Goal: Find contact information: Find contact information

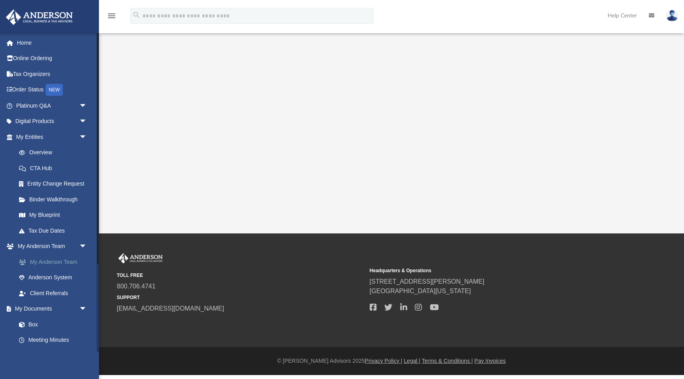
click at [73, 259] on link "My Anderson Team" at bounding box center [55, 262] width 88 height 16
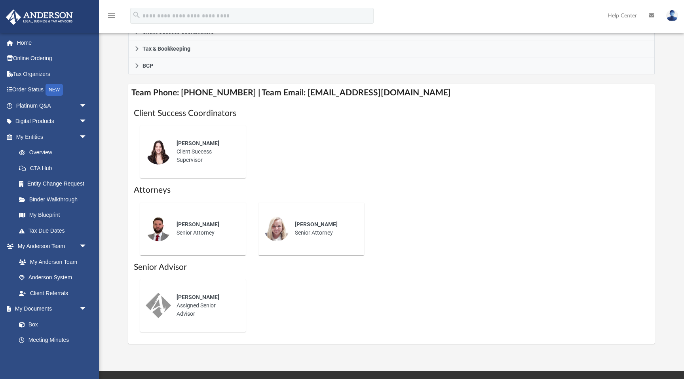
scroll to position [251, 0]
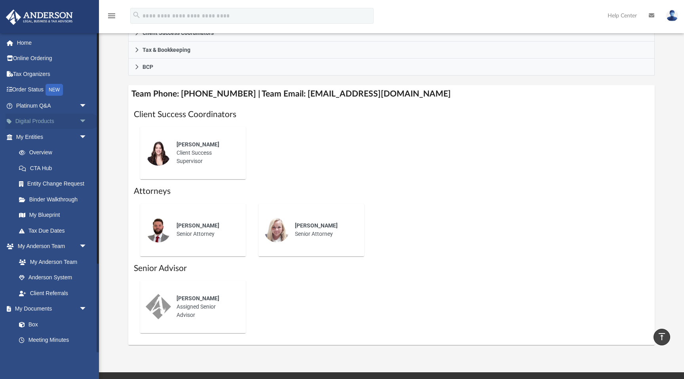
click at [85, 119] on span "arrow_drop_down" at bounding box center [87, 122] width 16 height 16
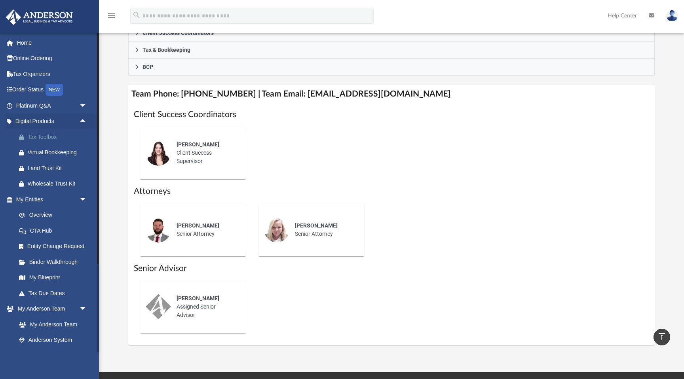
click at [44, 137] on div "Tax Toolbox" at bounding box center [58, 137] width 61 height 10
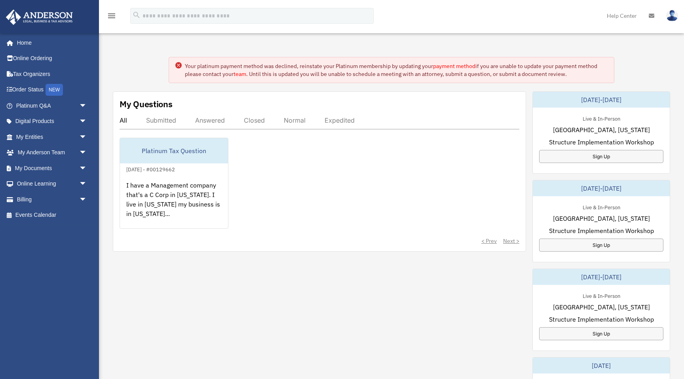
click at [513, 239] on div "< Prev Next >" at bounding box center [320, 241] width 400 height 8
click at [243, 70] on link "team" at bounding box center [239, 73] width 13 height 7
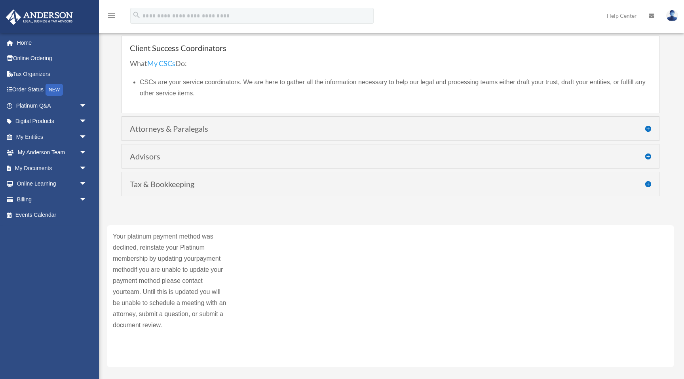
scroll to position [89, 0]
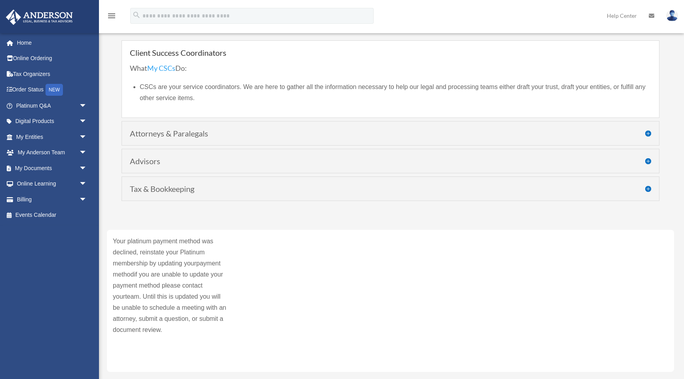
click at [448, 139] on div "Attorneys & Paralegals What My Attorneys & Paralegals Do: Your Legal team consi…" at bounding box center [390, 133] width 538 height 25
click at [648, 133] on h4 "Attorneys & Paralegals" at bounding box center [390, 133] width 521 height 8
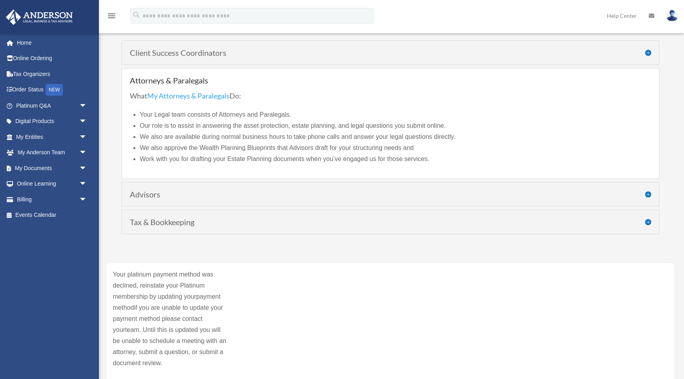
click at [645, 194] on h4 "Advisors" at bounding box center [390, 194] width 521 height 8
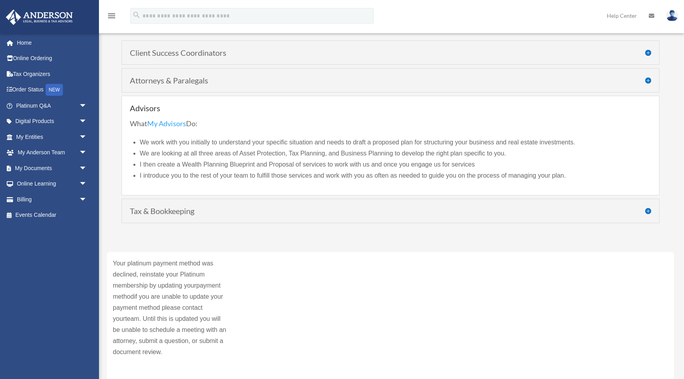
click at [644, 209] on h4 "Tax & Bookkeeping" at bounding box center [390, 211] width 521 height 8
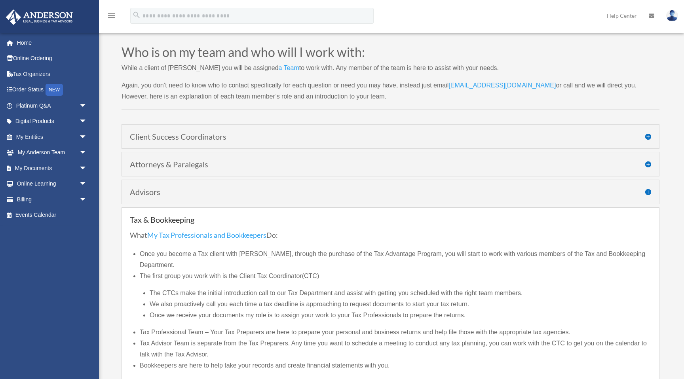
scroll to position [0, 0]
